Goal: Transaction & Acquisition: Purchase product/service

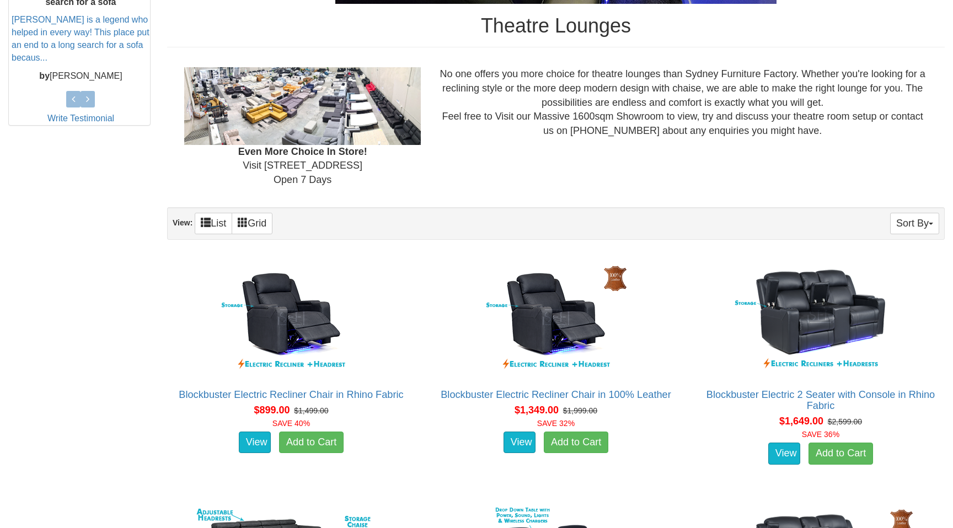
scroll to position [660, 0]
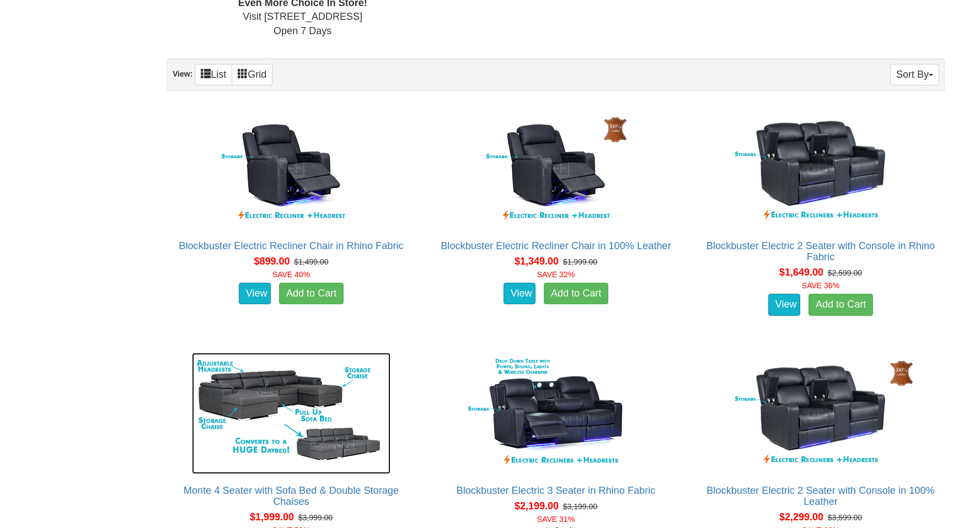
click at [196, 370] on img at bounding box center [291, 413] width 199 height 121
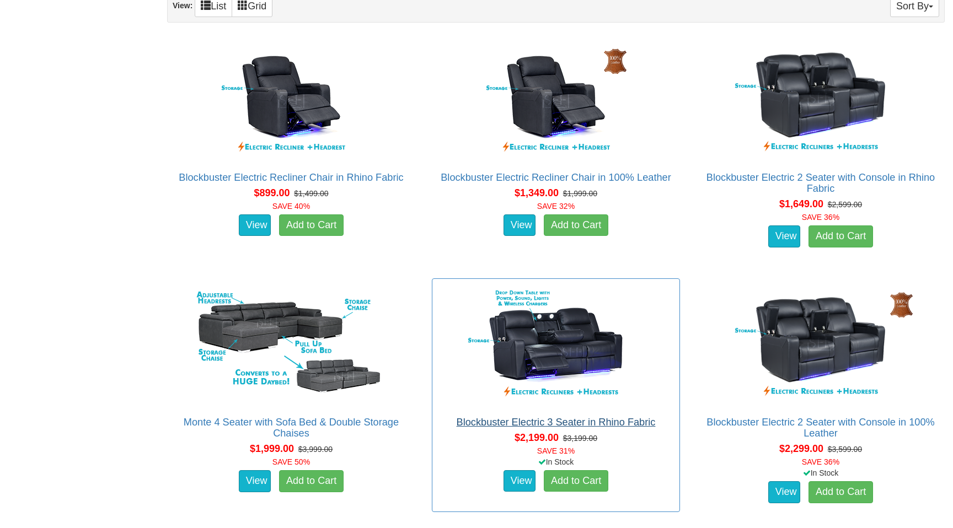
scroll to position [849, 0]
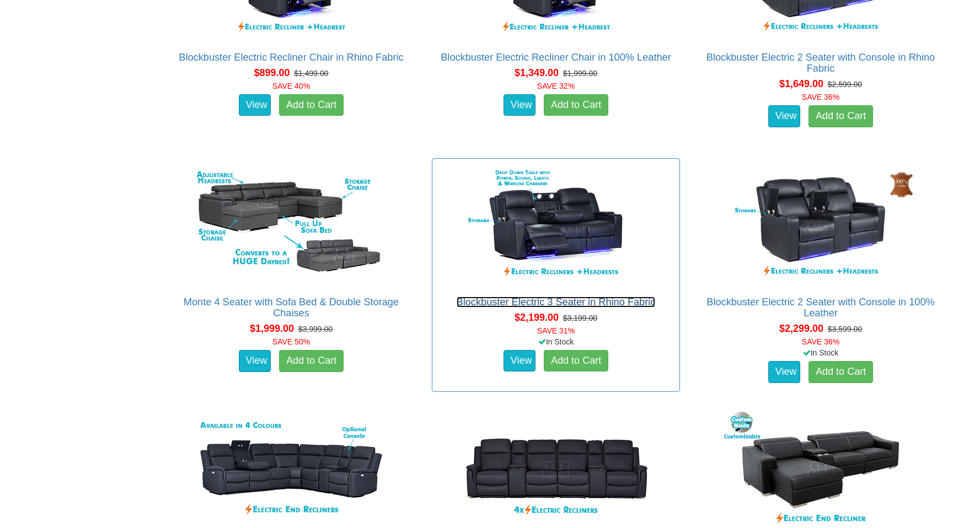
click at [567, 300] on link "Blockbuster Electric 3 Seater in Rhino Fabric" at bounding box center [556, 302] width 199 height 11
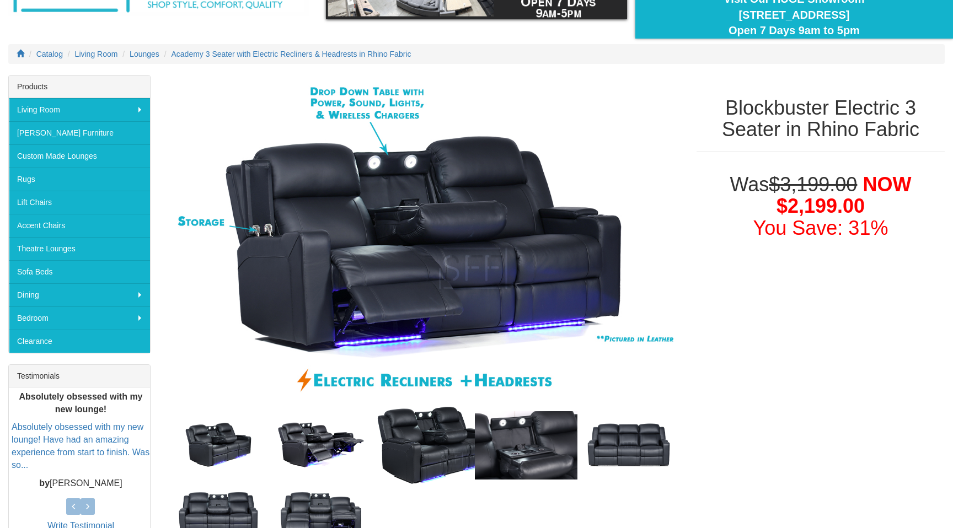
scroll to position [110, 0]
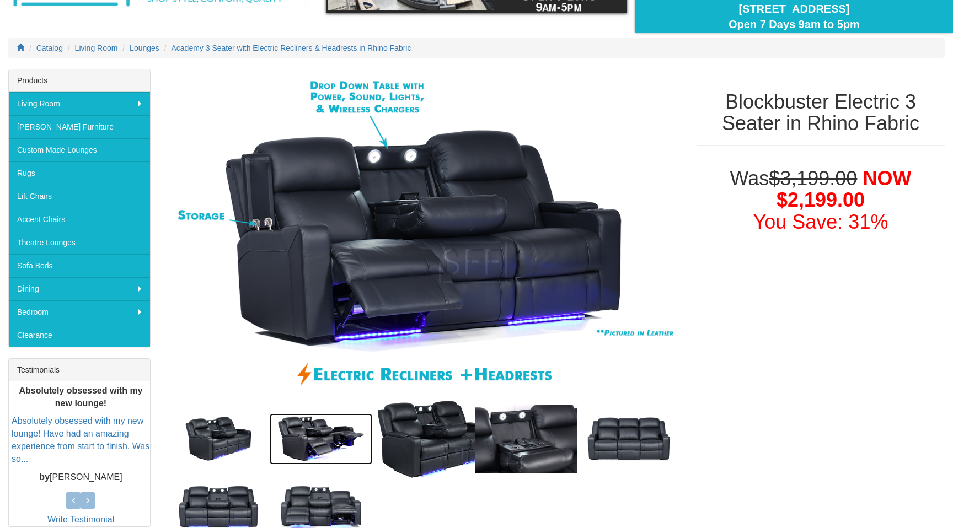
click at [313, 452] on img at bounding box center [321, 439] width 103 height 51
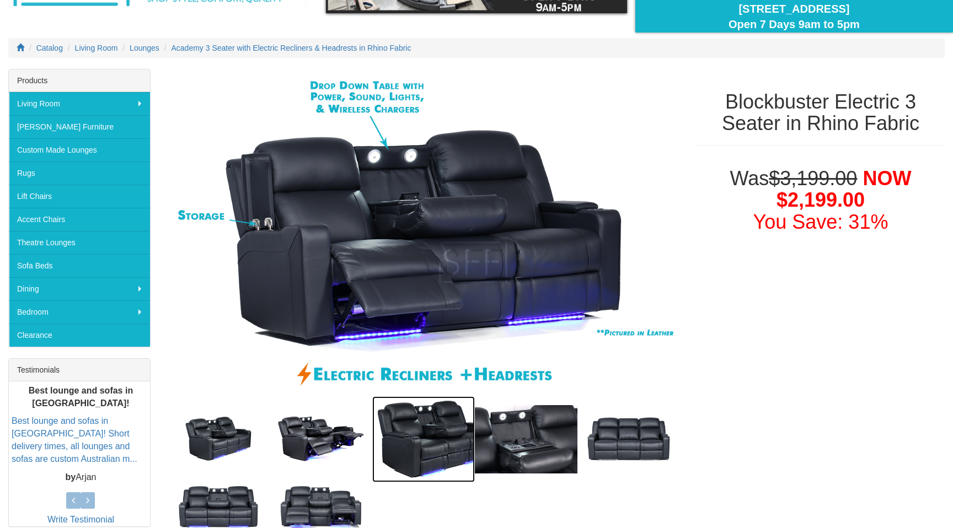
click at [433, 444] on img at bounding box center [423, 439] width 103 height 85
